Goal: Task Accomplishment & Management: Contribute content

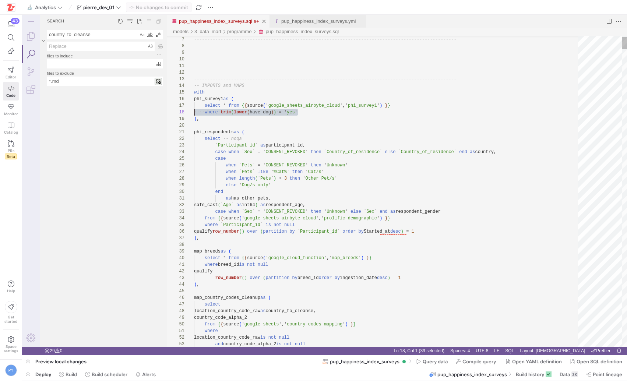
scroll to position [40, 0]
drag, startPoint x: 311, startPoint y: 112, endPoint x: 173, endPoint y: 105, distance: 137.8
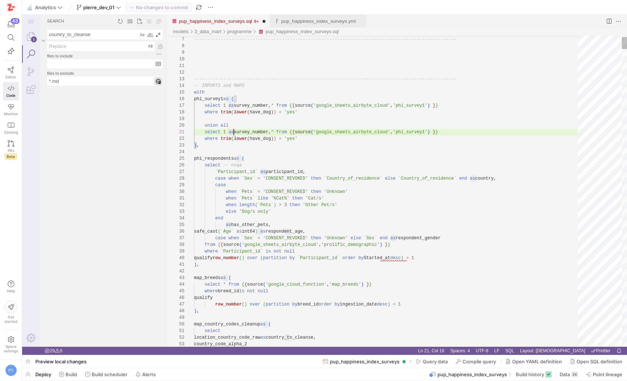
scroll to position [0, 77]
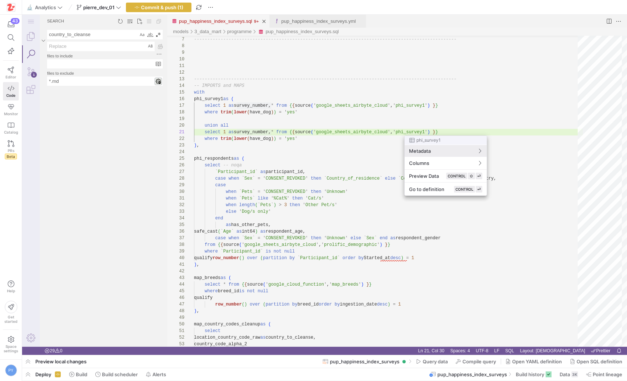
click at [434, 131] on div at bounding box center [313, 190] width 627 height 381
click at [435, 131] on div at bounding box center [313, 190] width 627 height 381
click at [436, 131] on div at bounding box center [313, 190] width 627 height 381
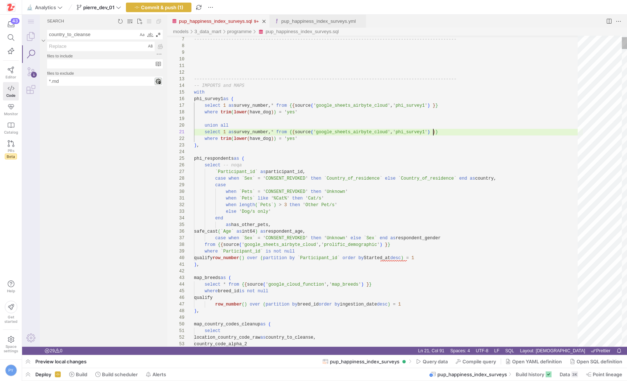
type textarea "-------------------------------------------------------------------------------…"
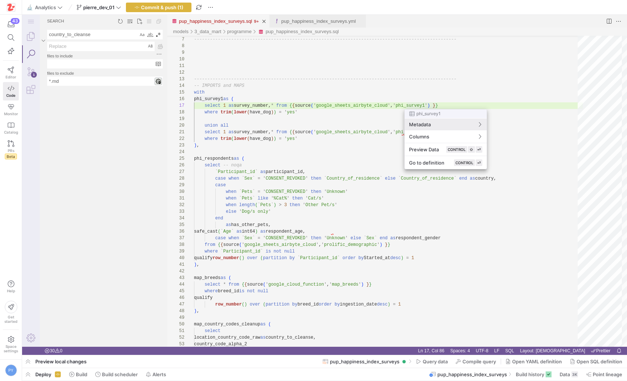
click at [416, 102] on div at bounding box center [313, 190] width 627 height 381
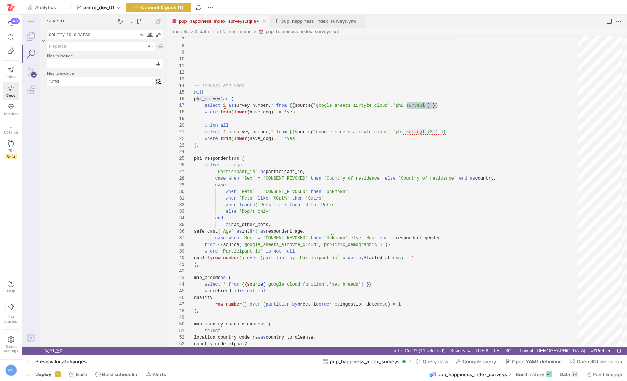
click at [65, 35] on textarea "country_to_cleanse" at bounding box center [92, 34] width 91 height 9
paste textarea "phi_survey1"
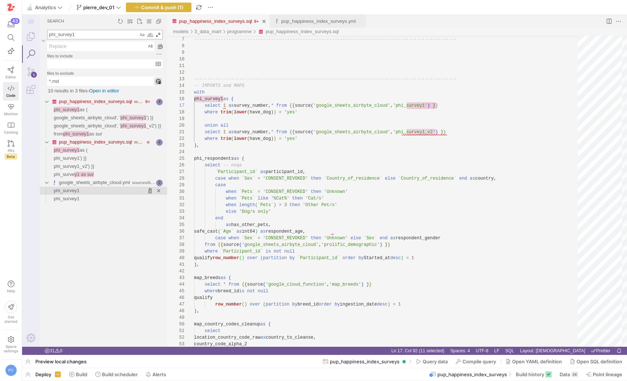
type textarea "phi_survey1"
click at [102, 188] on span "Found '' at column 16 in line 'phi_survey1'" at bounding box center [123, 191] width 88 height 8
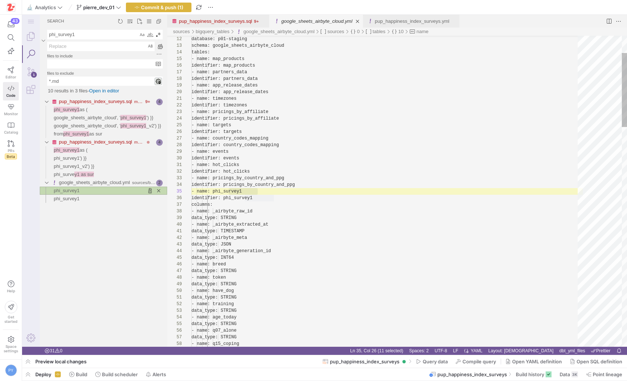
scroll to position [66, 67]
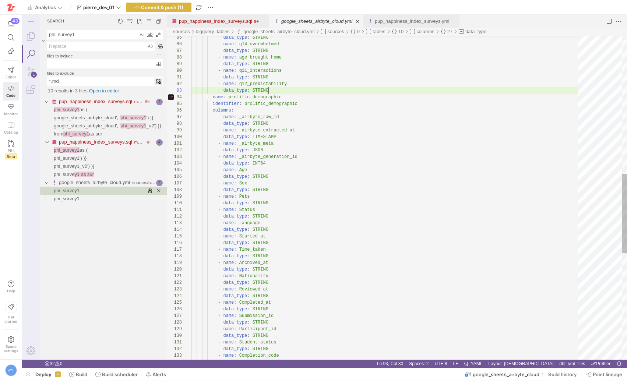
paste textarea "- name: q12_predictability data_type: STRING - name: prolific_demographic ident…"
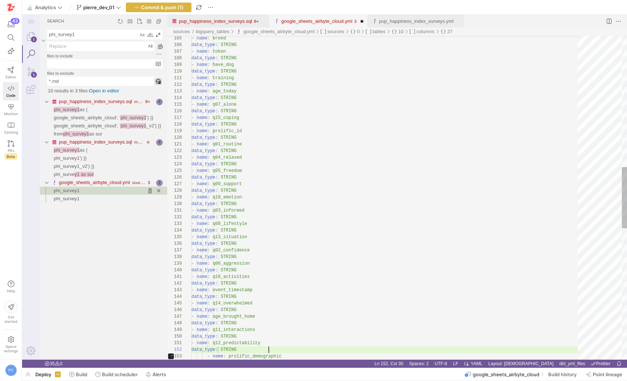
scroll to position [7, 77]
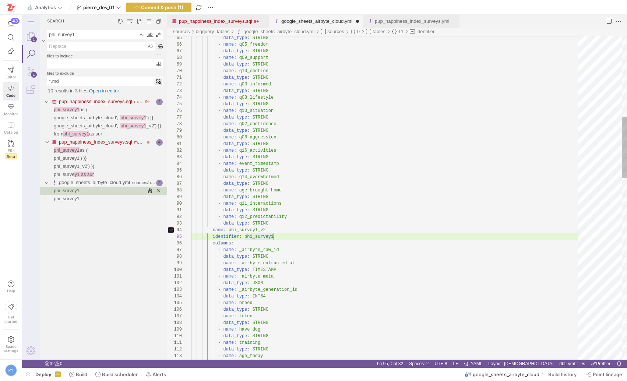
paste textarea "_v2"
type textarea "data_type: STRING - name: q12_predictability data_type: STRING - name: phi_surv…"
click at [240, 20] on link "pup_happiness_index_surveys.sql" at bounding box center [215, 21] width 73 height 6
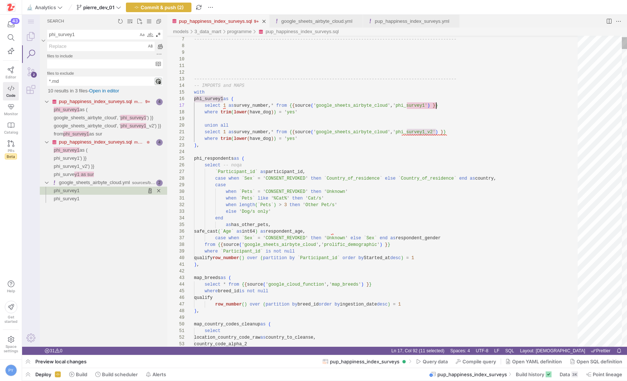
scroll to position [40, 242]
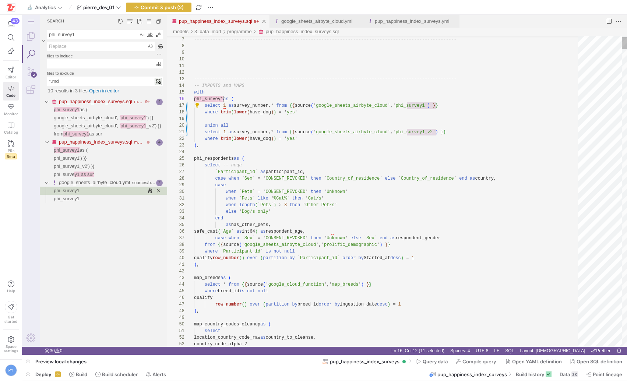
scroll to position [33, 29]
click at [545, 42] on div "Next Match (Enter)" at bounding box center [549, 42] width 8 height 8
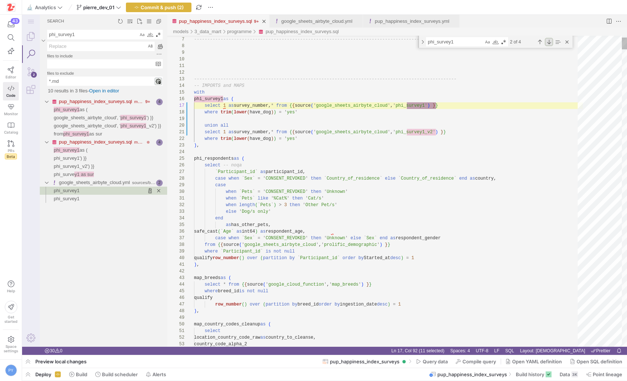
scroll to position [33, 242]
click at [548, 40] on div "Next Match (Enter)" at bounding box center [549, 42] width 8 height 8
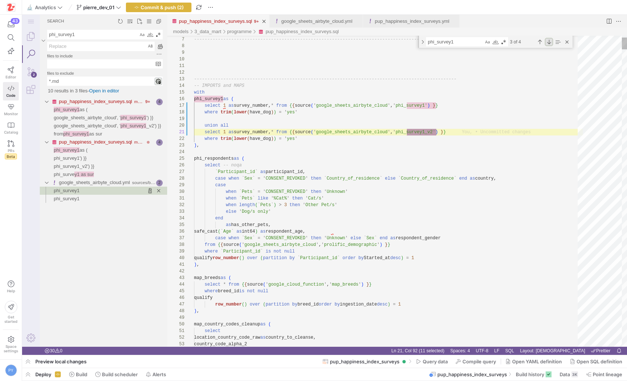
click at [548, 40] on div "Next Match (Enter)" at bounding box center [549, 42] width 8 height 8
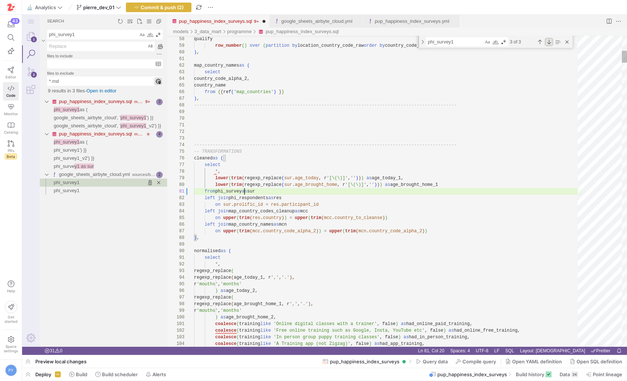
click at [550, 44] on div "Next Match (Enter)" at bounding box center [549, 42] width 8 height 8
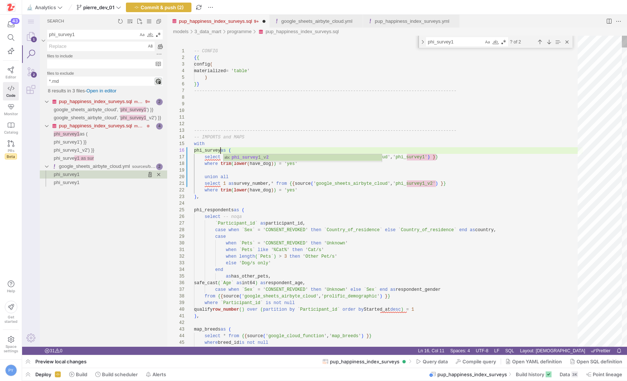
scroll to position [33, 26]
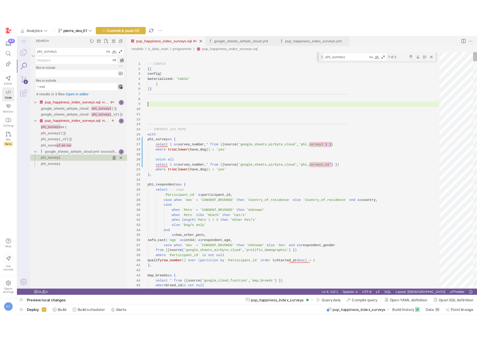
scroll to position [53, 0]
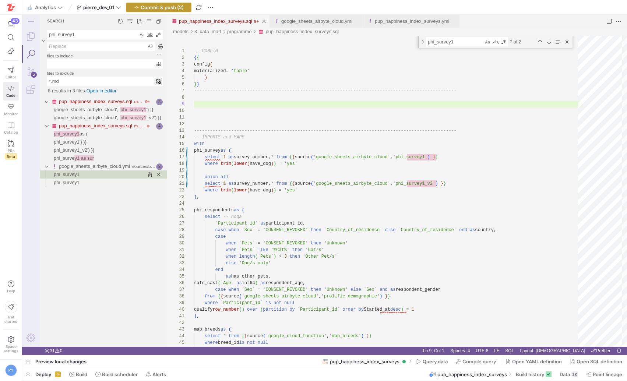
type textarea "-- CONFIG {{ config( materialized = 'table' ) }} ------------------------------…"
click at [166, 10] on span "Commit & push (2)" at bounding box center [162, 7] width 43 height 6
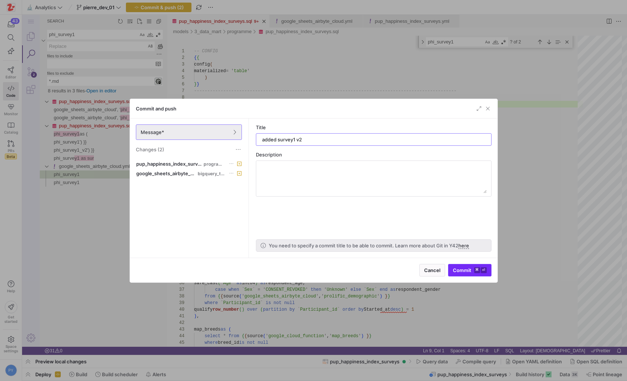
type input "added survey1 v2"
click at [462, 270] on span "Commit ⌘ ⏎" at bounding box center [470, 270] width 34 height 6
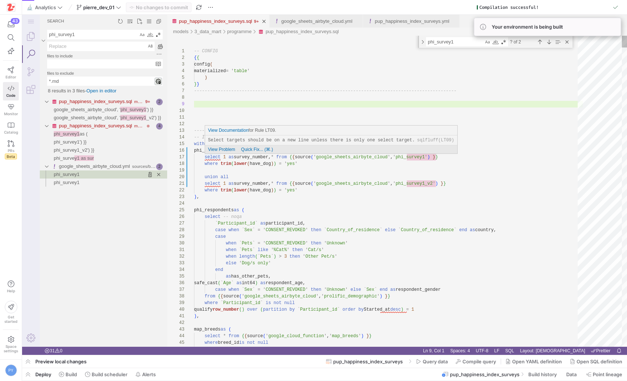
type textarea "-------------------------------------------------------------------------------…"
